Goal: Information Seeking & Learning: Learn about a topic

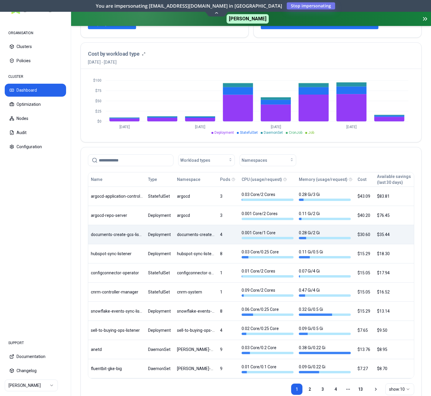
scroll to position [162, 0]
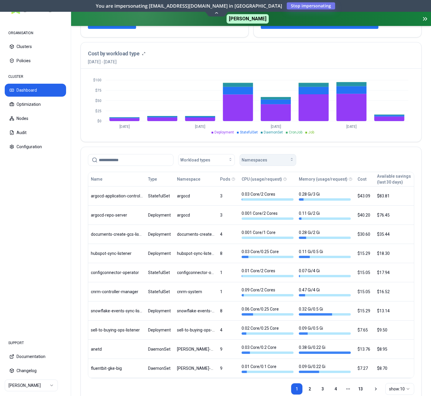
click at [263, 160] on span "Namespaces" at bounding box center [254, 160] width 26 height 6
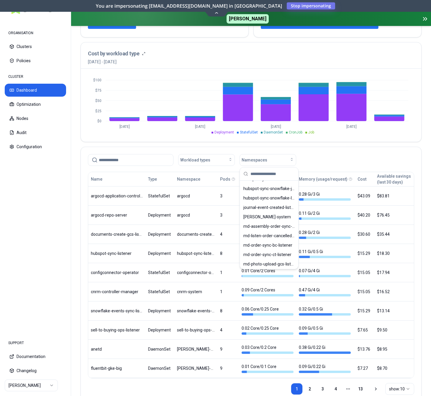
scroll to position [481, 0]
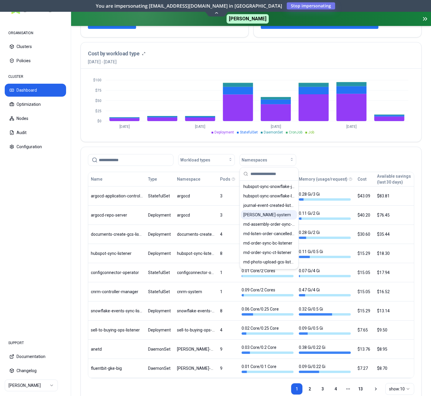
click at [262, 213] on span "[PERSON_NAME]-system" at bounding box center [266, 215] width 47 height 6
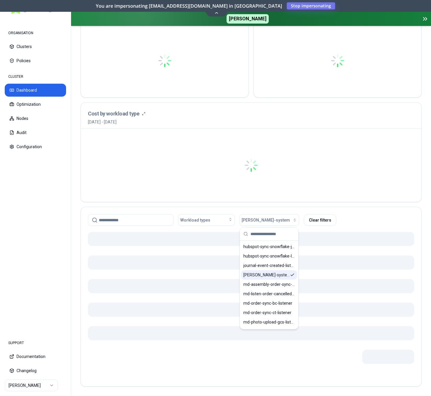
scroll to position [101, 0]
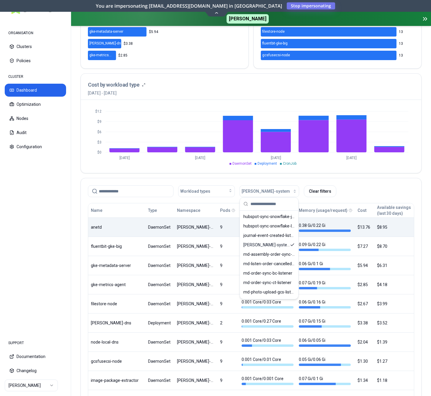
scroll to position [131, 0]
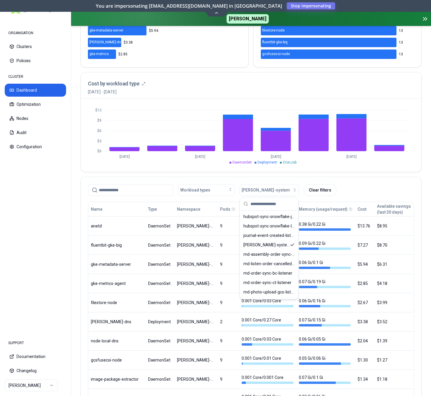
click at [304, 181] on div "Workload types [PERSON_NAME]-system Clear filters" at bounding box center [251, 189] width 340 height 24
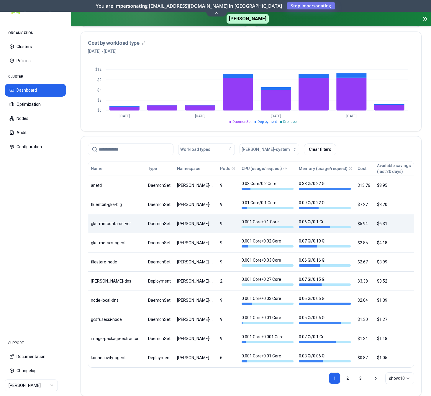
scroll to position [182, 0]
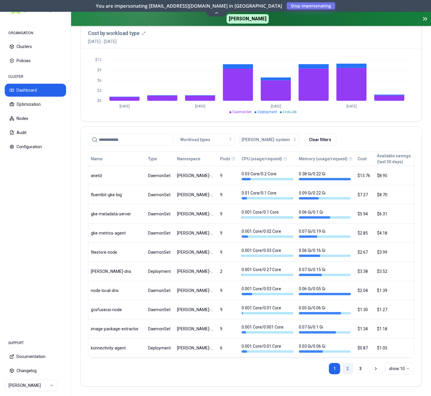
click at [347, 368] on link "2" at bounding box center [347, 369] width 12 height 12
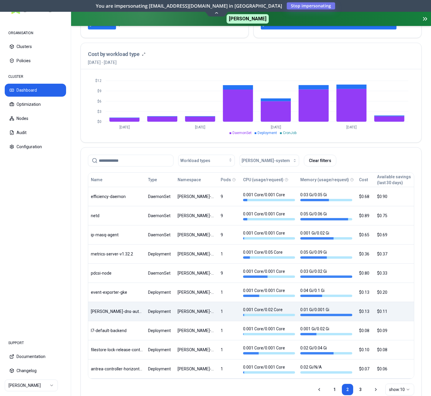
scroll to position [162, 0]
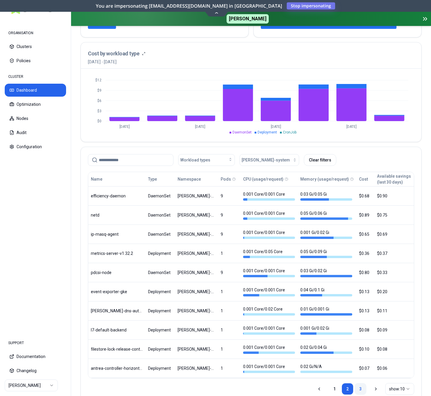
click at [357, 388] on link "3" at bounding box center [360, 389] width 12 height 12
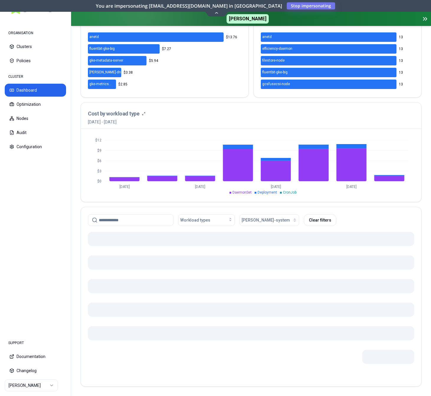
scroll to position [88, 0]
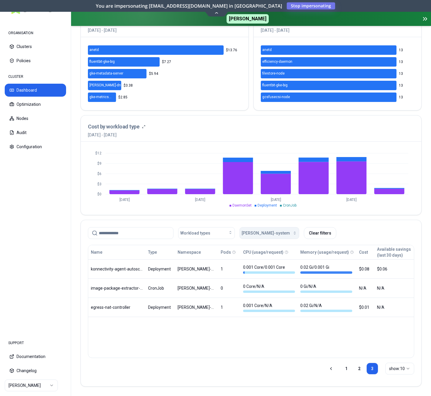
click at [290, 234] on div "button" at bounding box center [293, 233] width 7 height 5
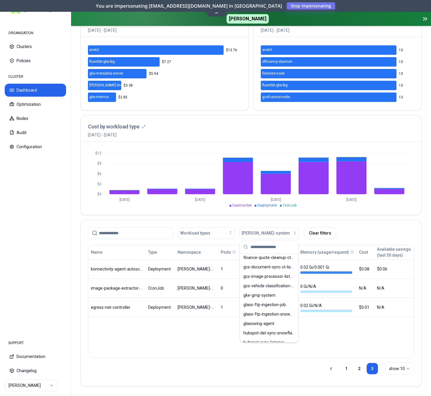
scroll to position [391, 0]
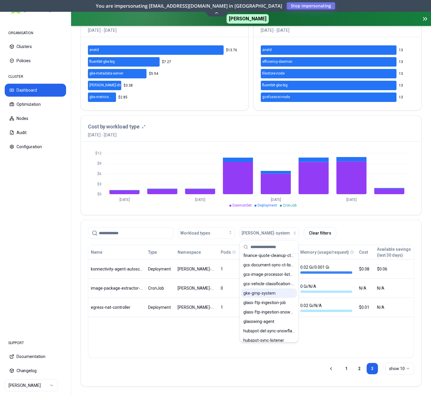
click at [279, 292] on div "gke-gmp-system" at bounding box center [269, 293] width 56 height 9
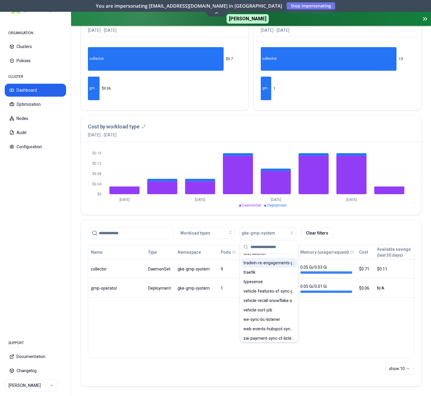
scroll to position [867, 0]
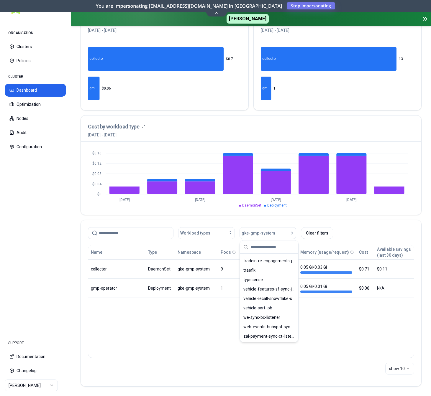
click at [190, 340] on div "Name Type Namespace Pods CPU (usage/request) Memory (usage/request) Cost Availa…" at bounding box center [251, 301] width 326 height 113
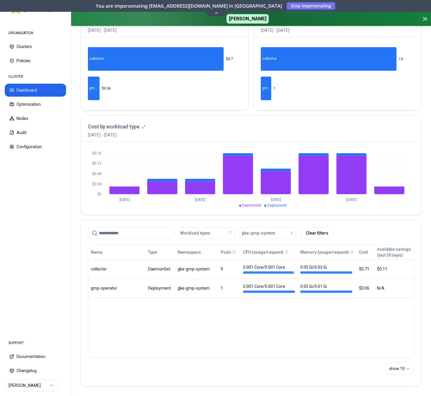
click at [36, 387] on html "ORGANISATION Clusters Policies CLUSTER Dashboard Optimization Nodes Audit Confi…" at bounding box center [215, 198] width 431 height 396
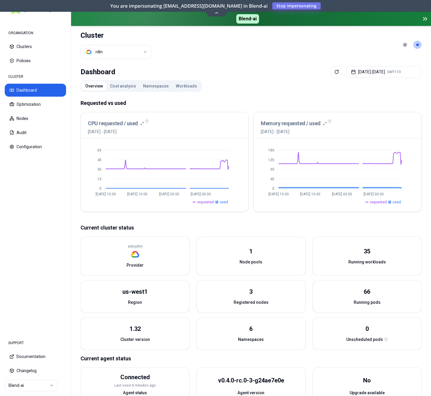
click at [153, 88] on button "Namespaces" at bounding box center [155, 85] width 33 height 9
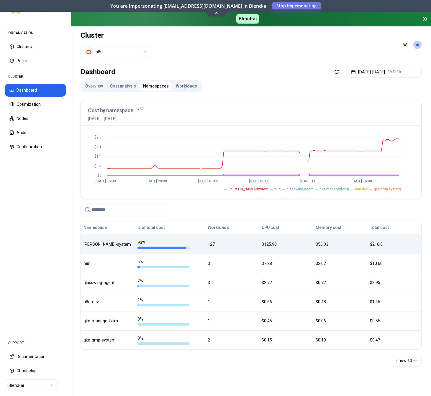
click at [99, 241] on td "[PERSON_NAME]-system" at bounding box center [108, 244] width 54 height 19
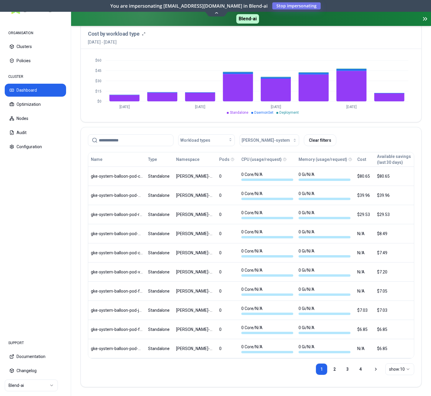
scroll to position [182, 0]
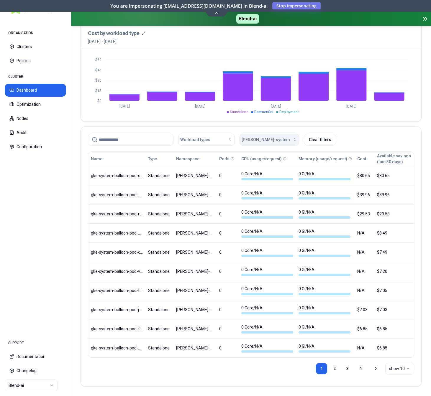
click at [256, 142] on span "[PERSON_NAME]-system" at bounding box center [265, 140] width 48 height 6
click at [259, 140] on span "[PERSON_NAME]-system" at bounding box center [265, 140] width 48 height 6
click at [345, 141] on div "Workload types [PERSON_NAME]-system Clear filters" at bounding box center [251, 140] width 326 height 12
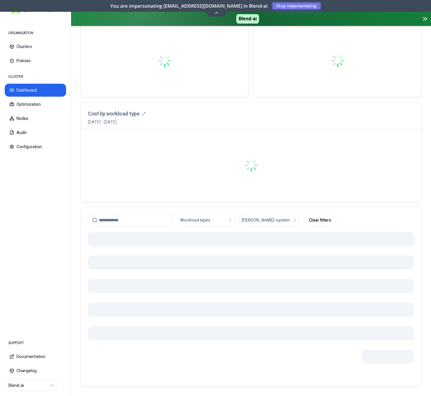
scroll to position [101, 0]
